Goal: Information Seeking & Learning: Learn about a topic

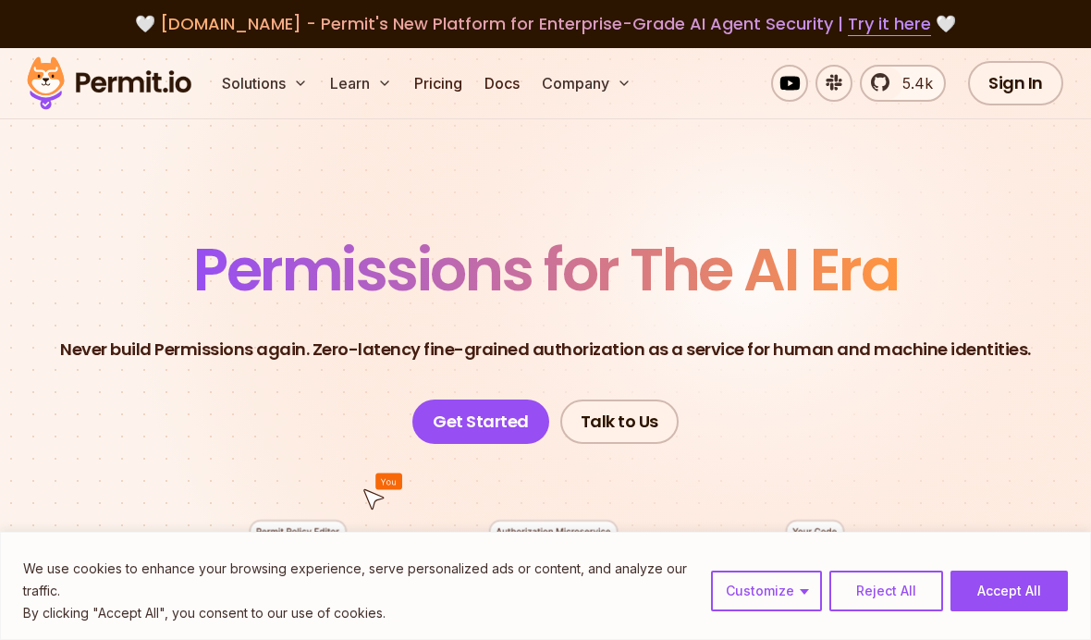
click at [307, 68] on button "Solutions" at bounding box center [265, 83] width 101 height 37
click at [438, 96] on link "Pricing" at bounding box center [438, 83] width 63 height 37
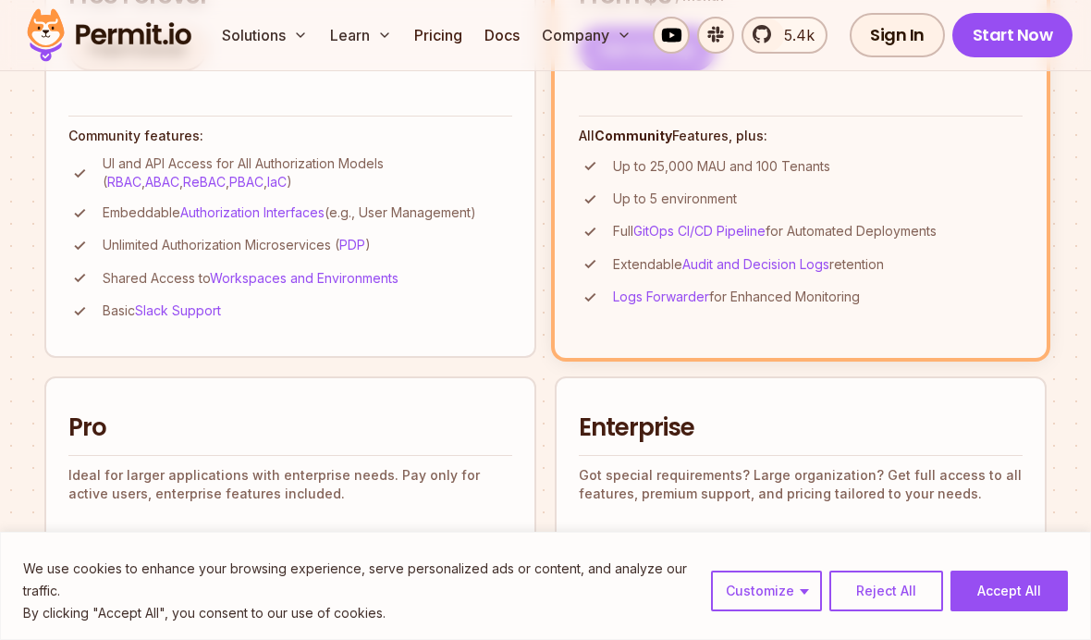
scroll to position [700, 0]
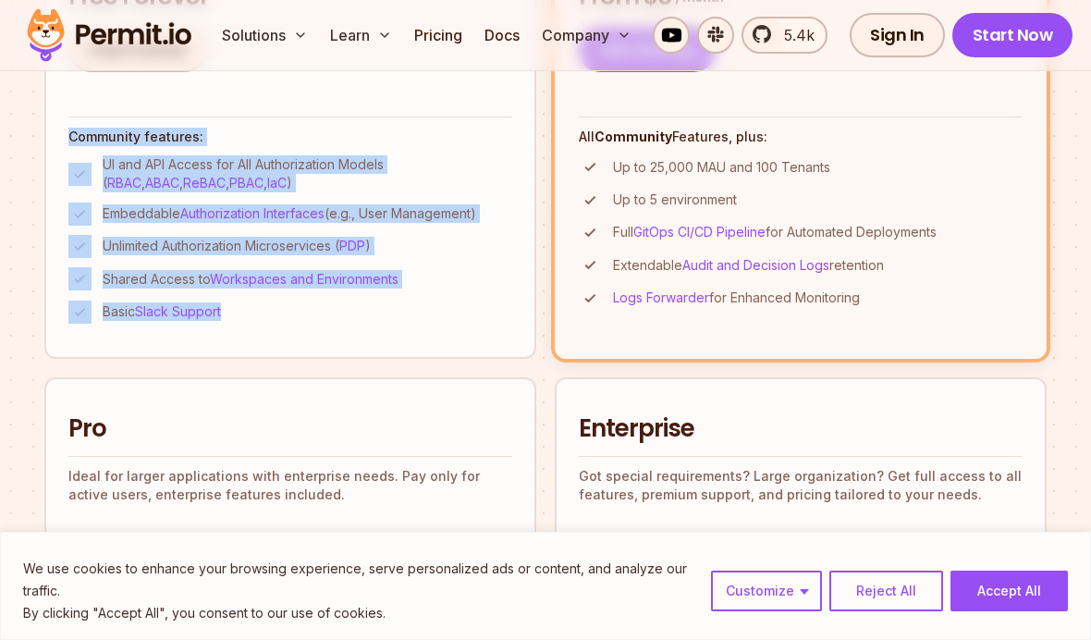
click at [33, 252] on section "Permit Pricing From Free to Predictable Scaling From a startup with 100 users t…" at bounding box center [545, 598] width 1091 height 2501
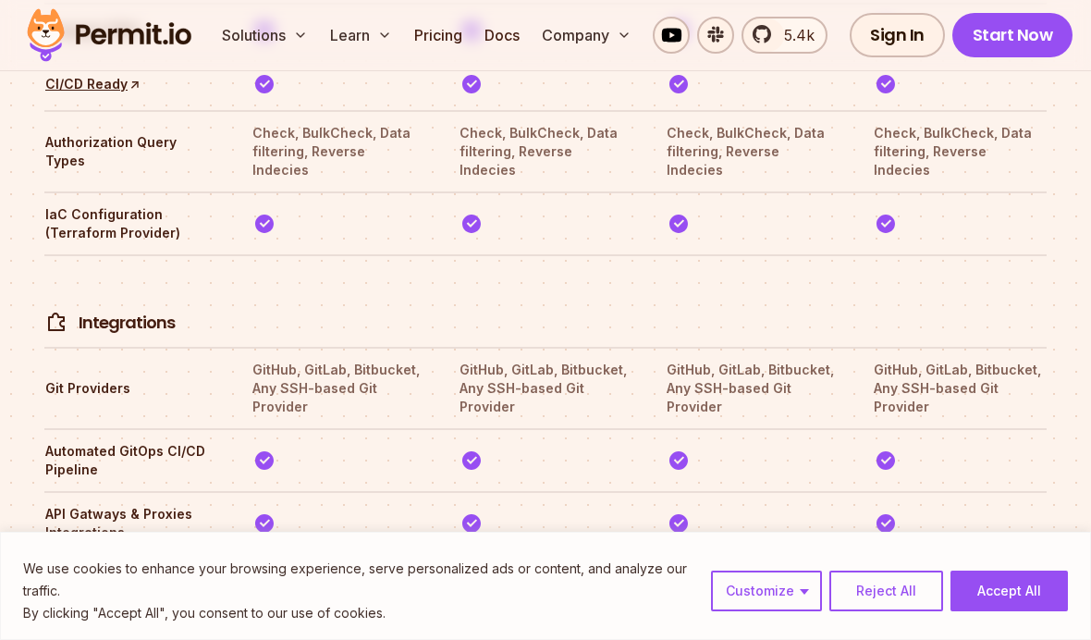
scroll to position [4249, 0]
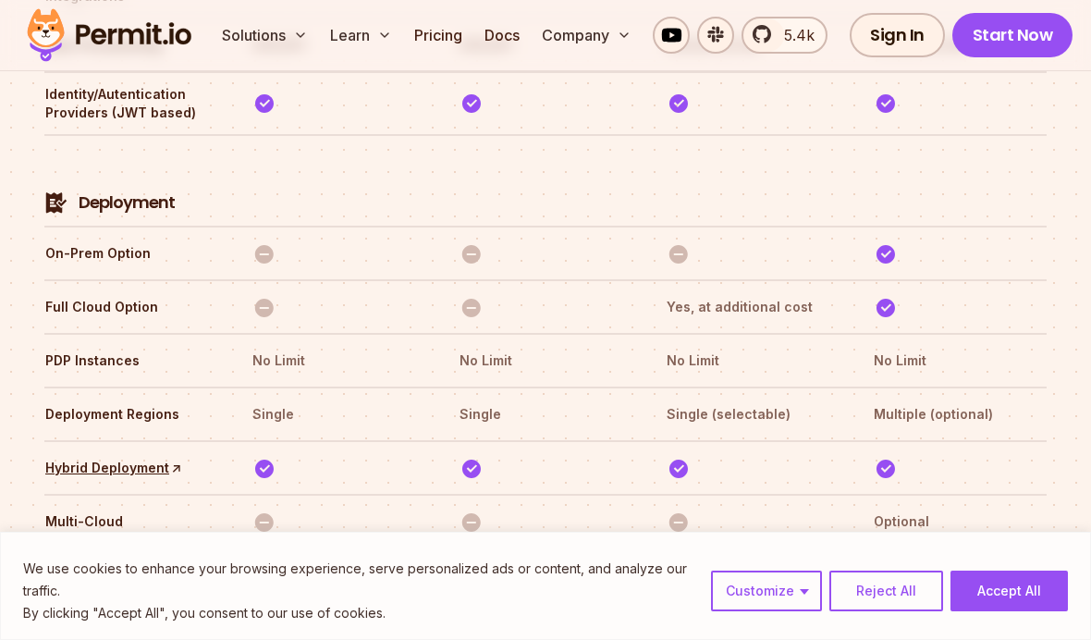
click at [14, 214] on section "Compare Plans With our `No Blackout Features` policy, you only pay for your quo…" at bounding box center [545, 224] width 1091 height 5022
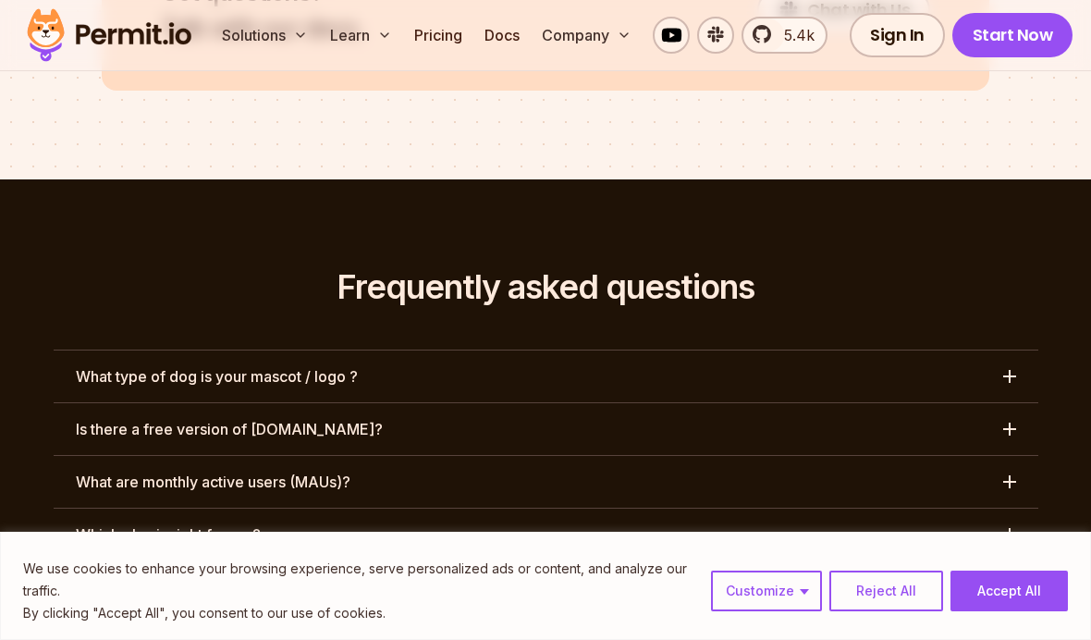
scroll to position [8704, 0]
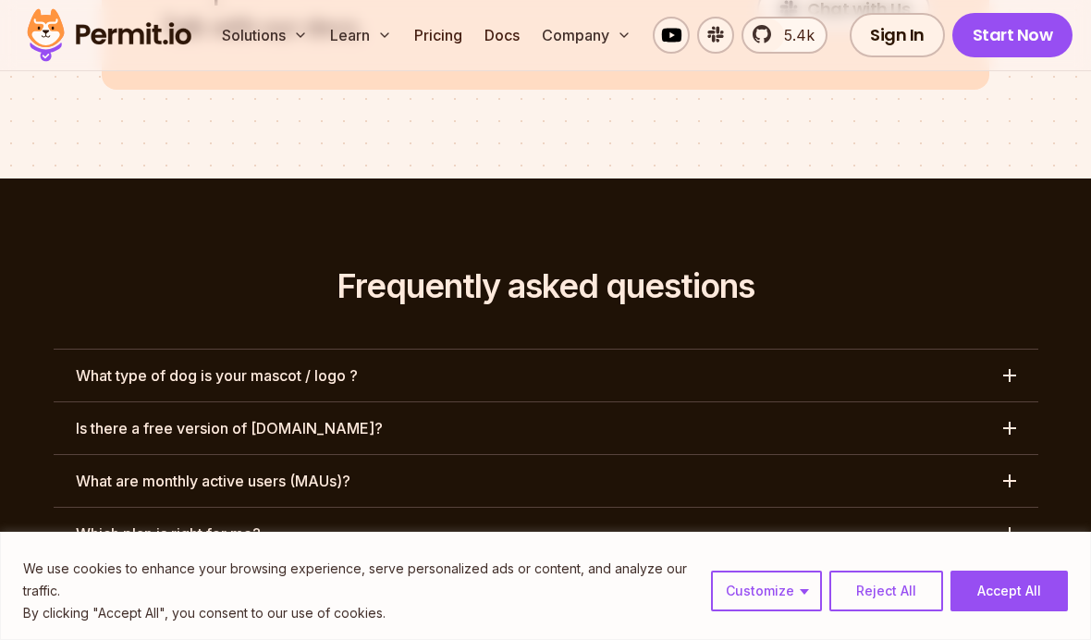
click at [1009, 369] on div "button" at bounding box center [1010, 375] width 2 height 13
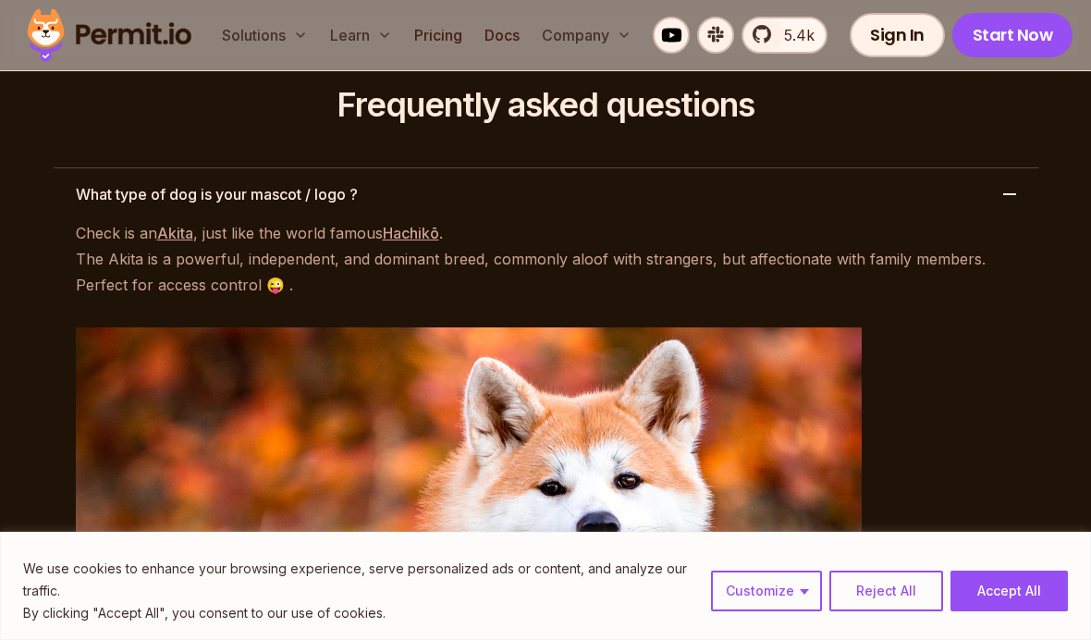
scroll to position [8876, 0]
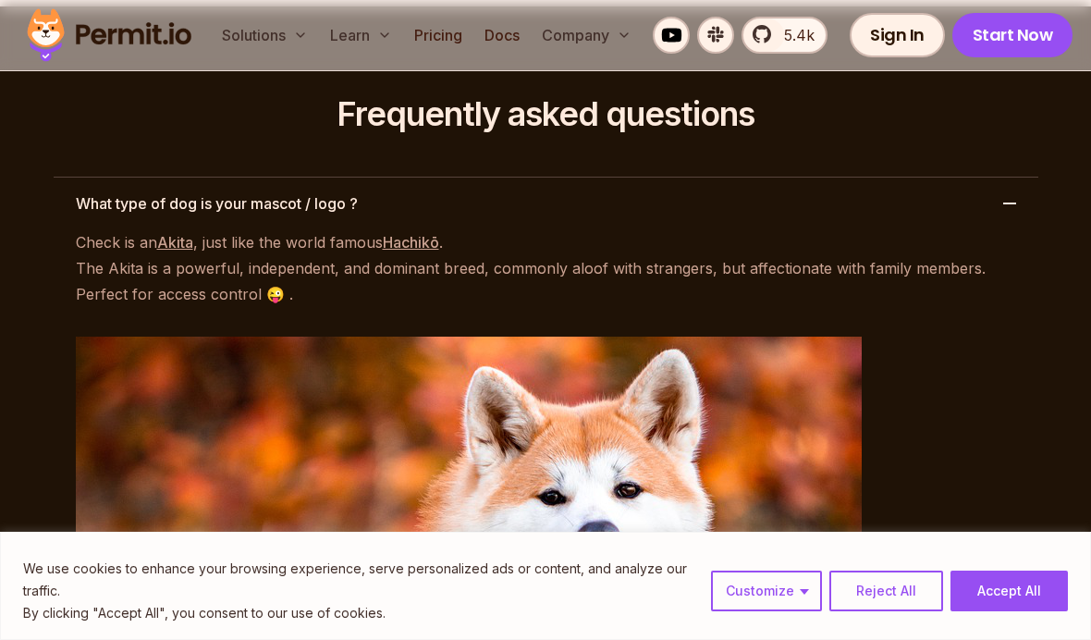
click at [873, 611] on button "Reject All" at bounding box center [886, 591] width 114 height 41
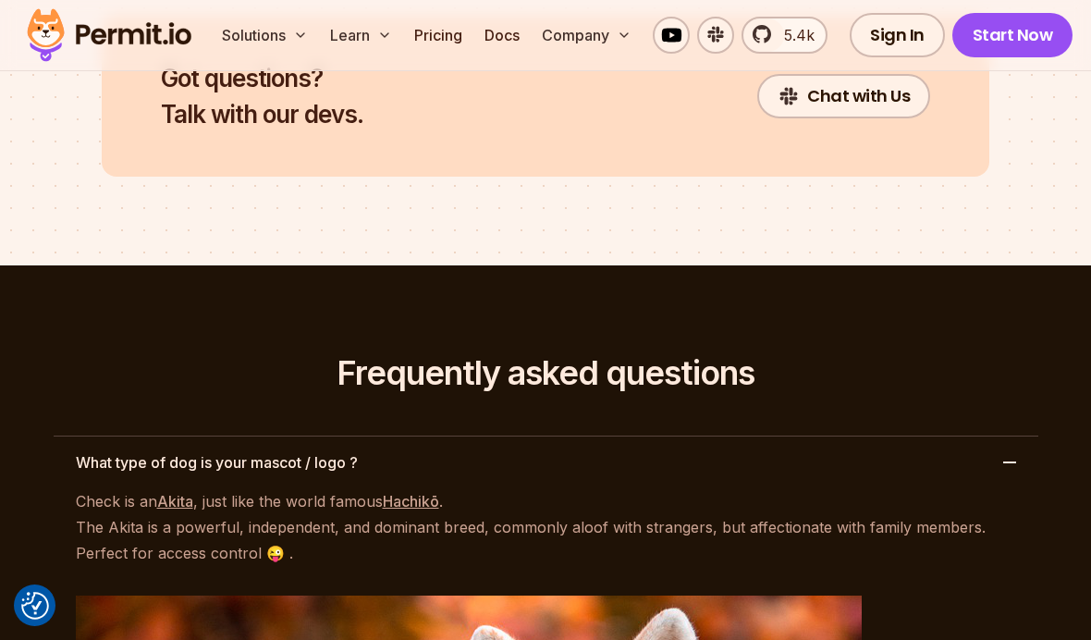
scroll to position [8528, 0]
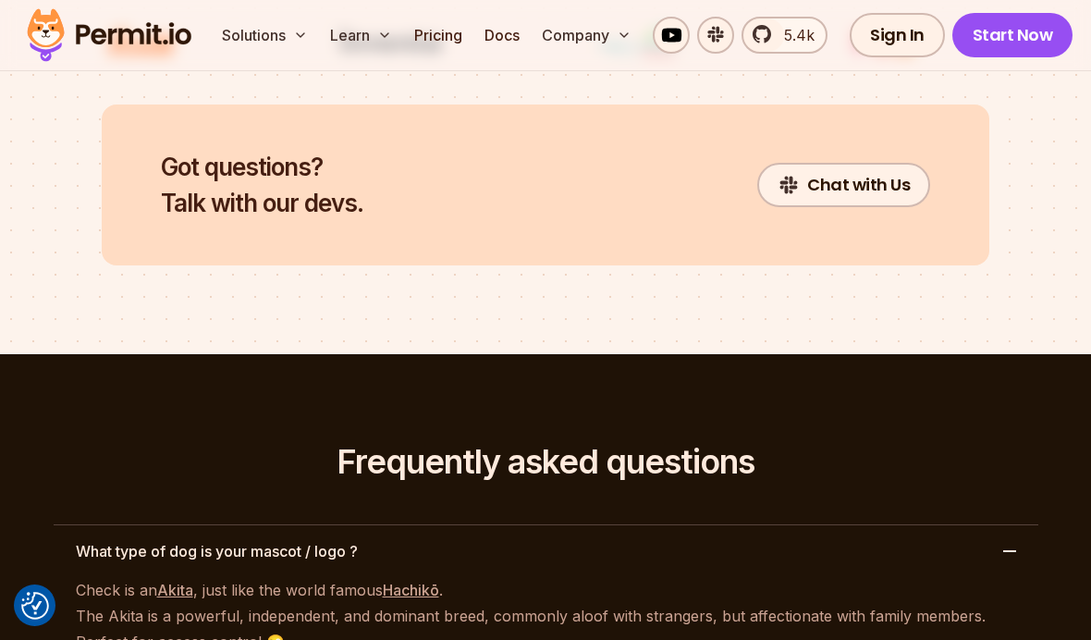
click at [988, 525] on button "What type of dog is your mascot / logo ?" at bounding box center [546, 551] width 985 height 52
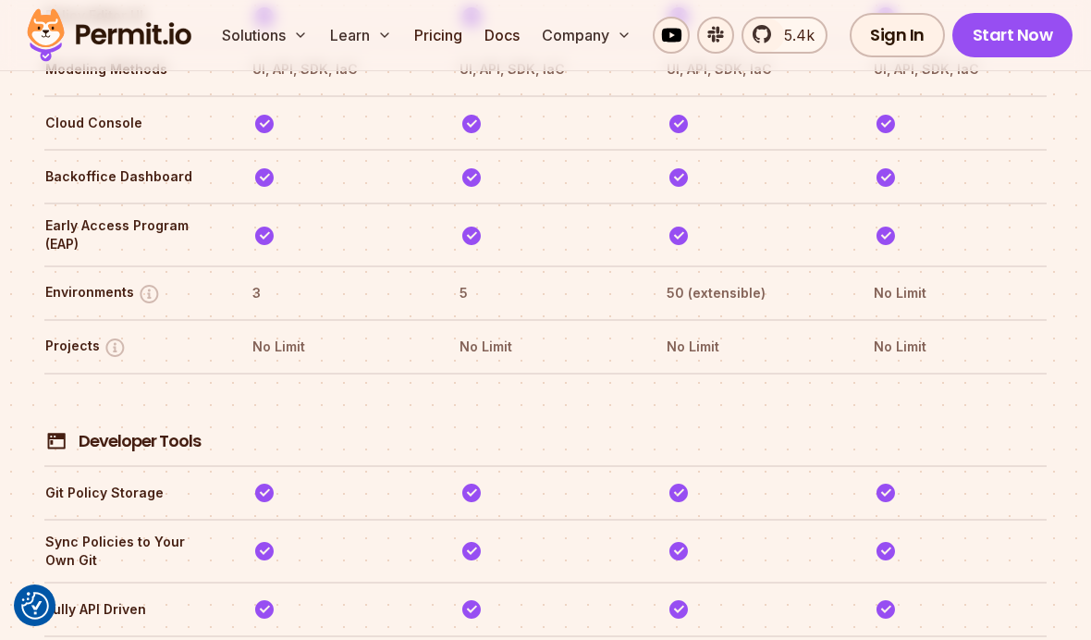
scroll to position [3369, 0]
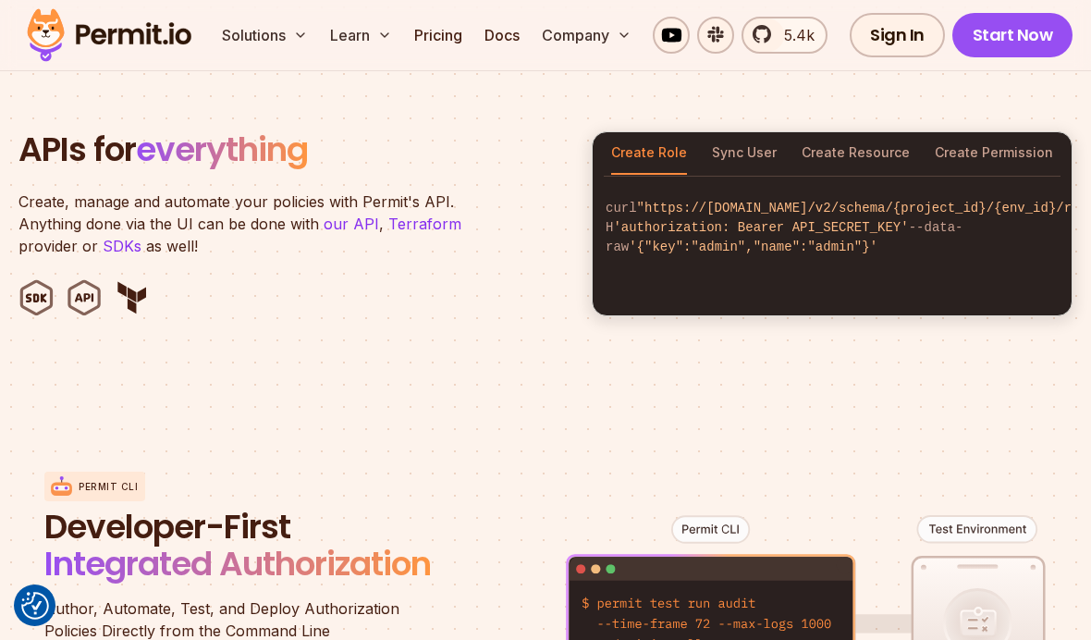
scroll to position [1841, 0]
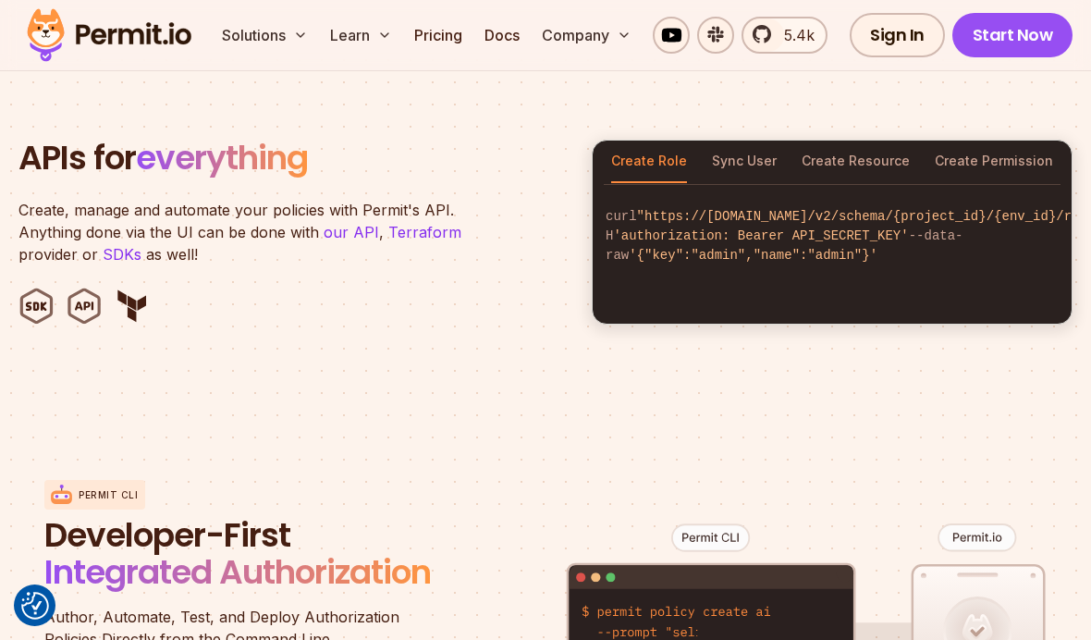
click at [740, 141] on button "Sync User" at bounding box center [744, 162] width 65 height 43
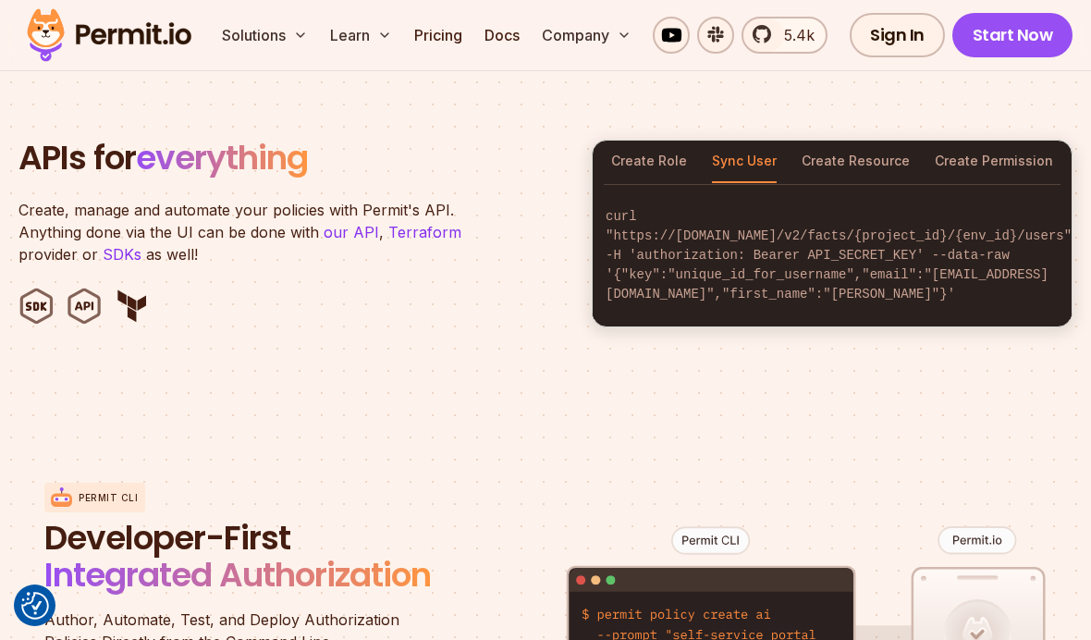
click at [852, 141] on button "Create Resource" at bounding box center [856, 162] width 108 height 43
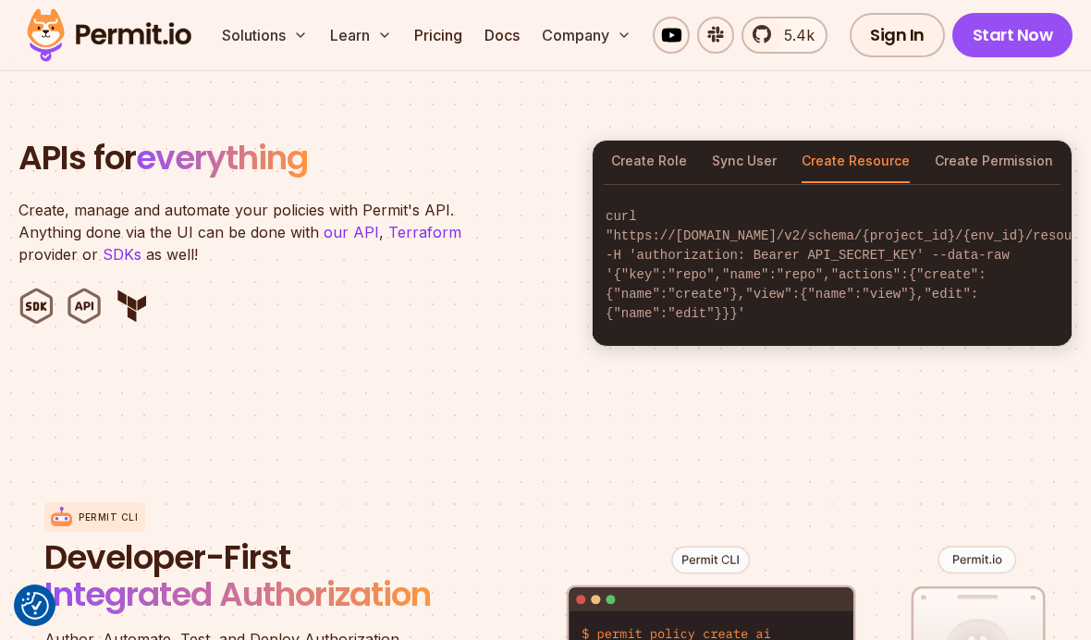
click at [953, 141] on button "Create Permission" at bounding box center [994, 162] width 118 height 43
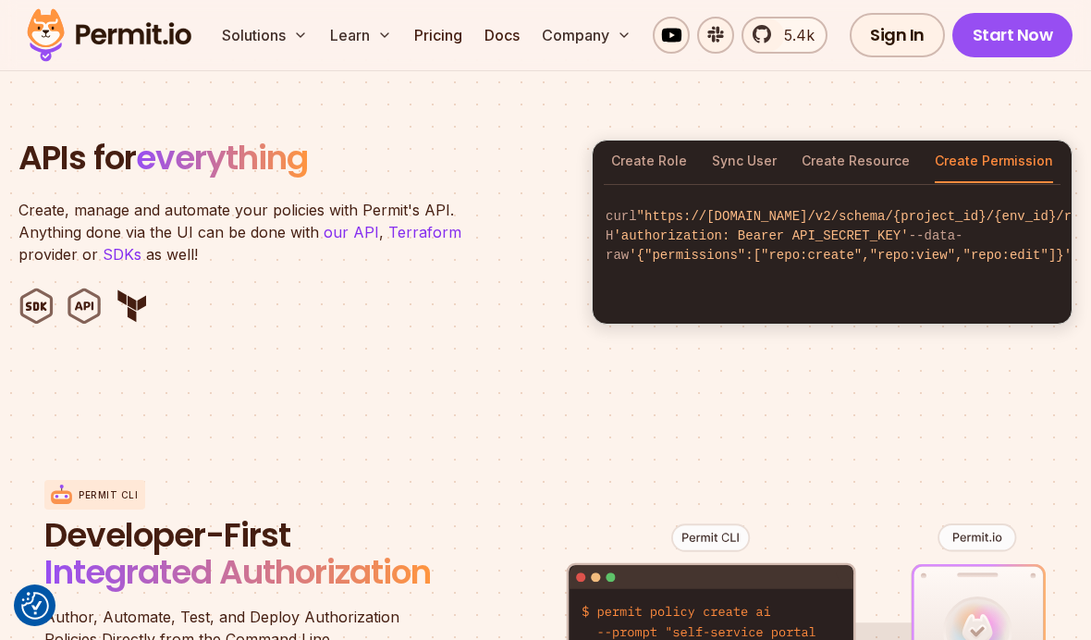
click at [640, 141] on button "Create Role" at bounding box center [649, 162] width 76 height 43
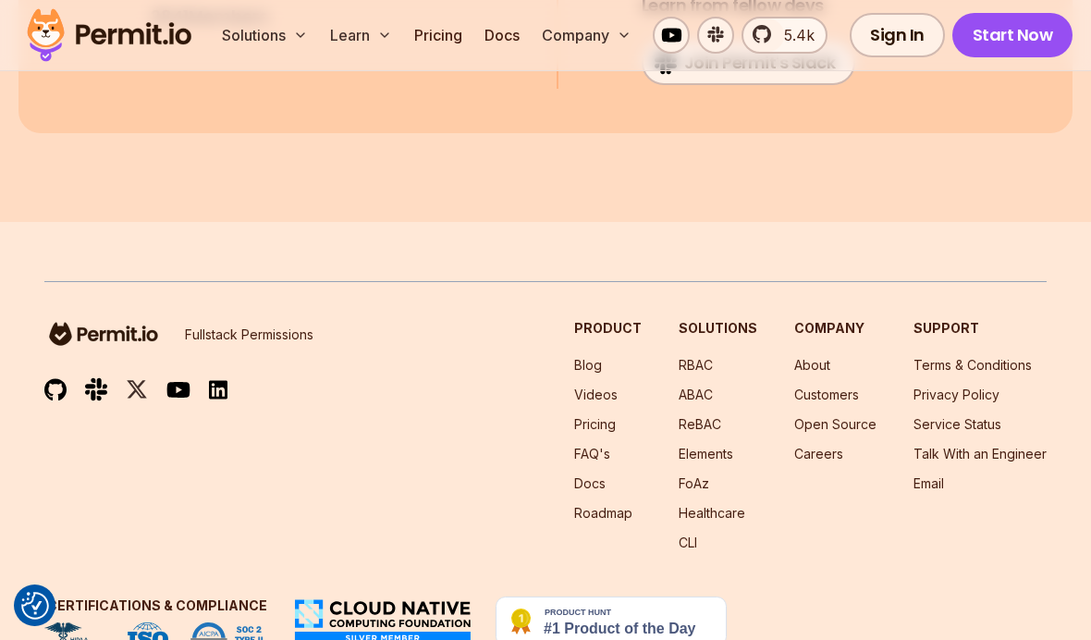
scroll to position [9939, 0]
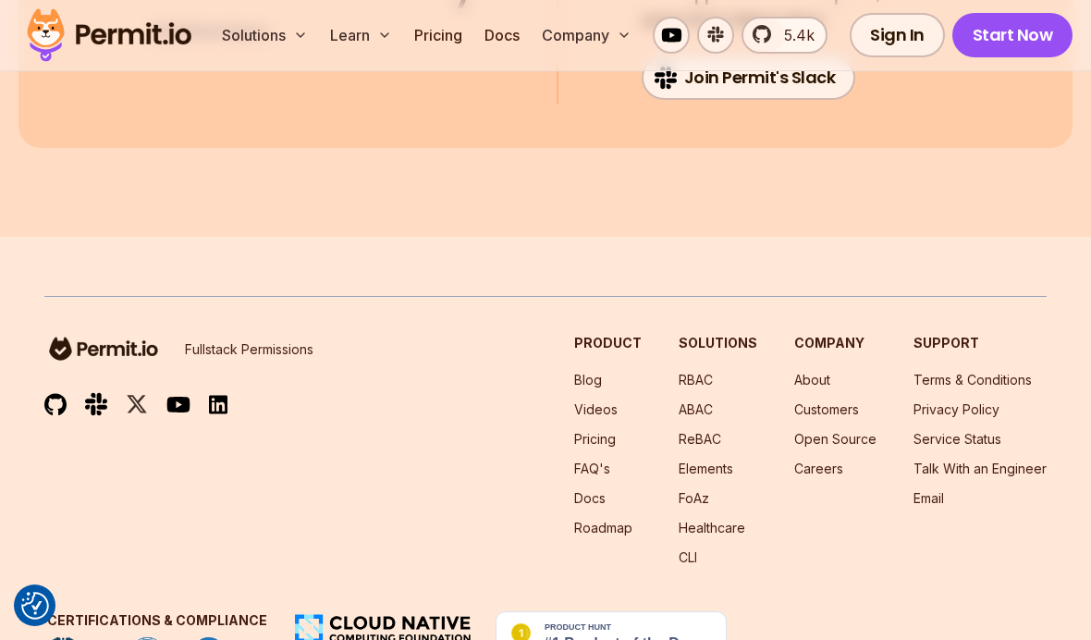
click at [713, 401] on link "ABAC" at bounding box center [696, 409] width 34 height 16
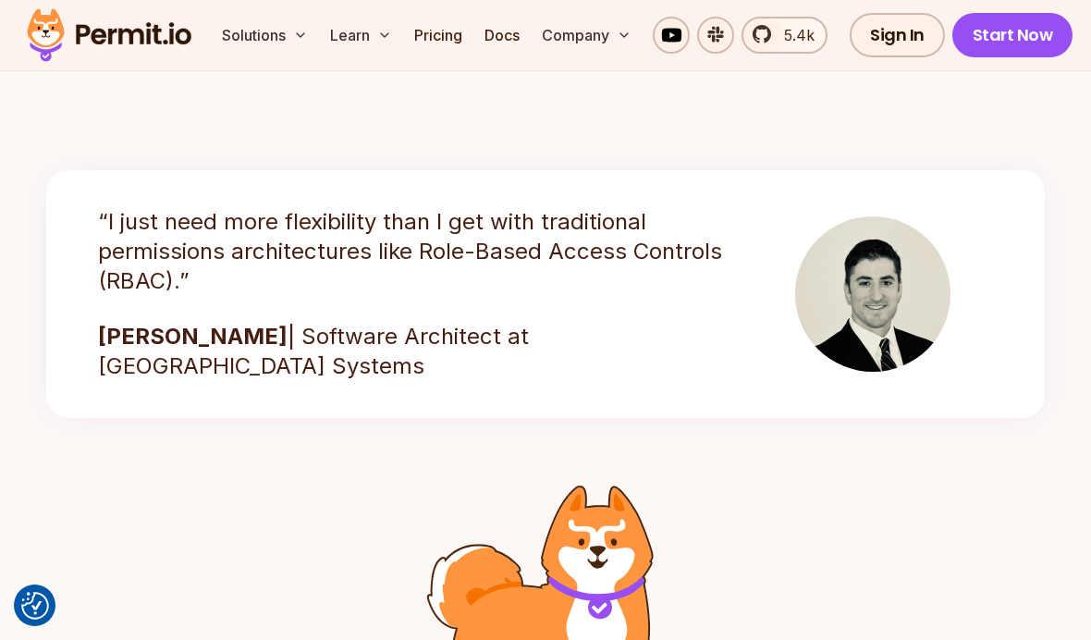
scroll to position [3083, 0]
